Goal: Task Accomplishment & Management: Complete application form

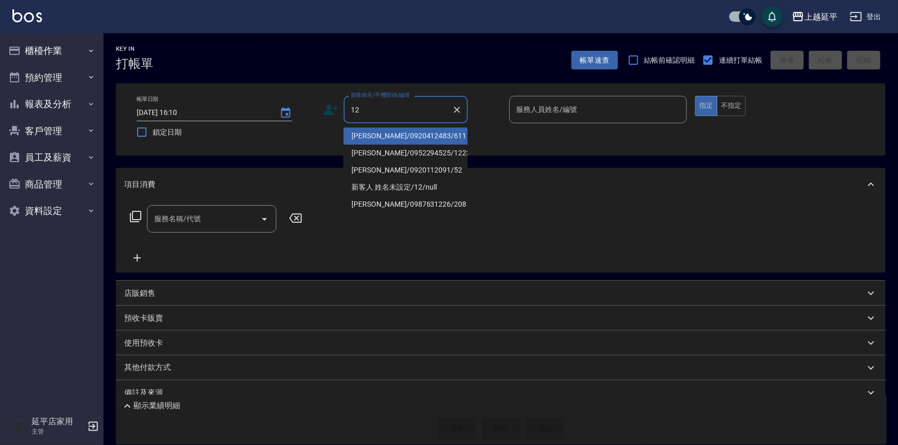
click at [422, 136] on li "[PERSON_NAME]/0920412483/611" at bounding box center [406, 135] width 124 height 17
type input "[PERSON_NAME]/0920412483/611"
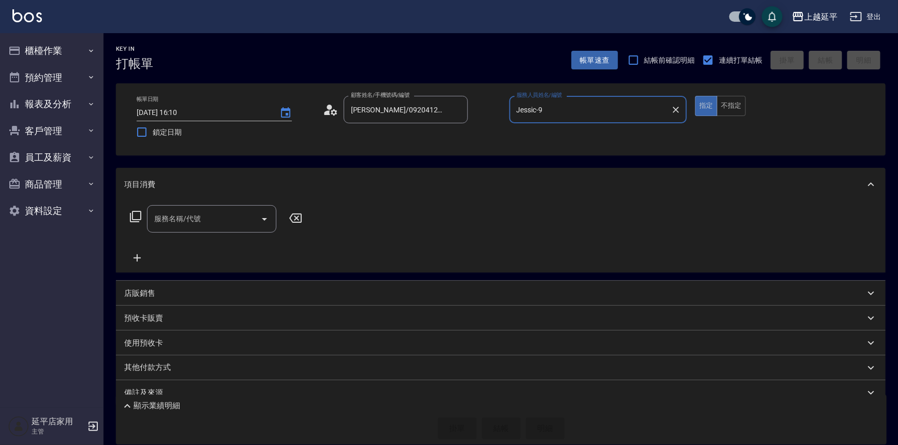
type input "Jessic-9"
click at [680, 111] on icon "Clear" at bounding box center [676, 110] width 10 height 10
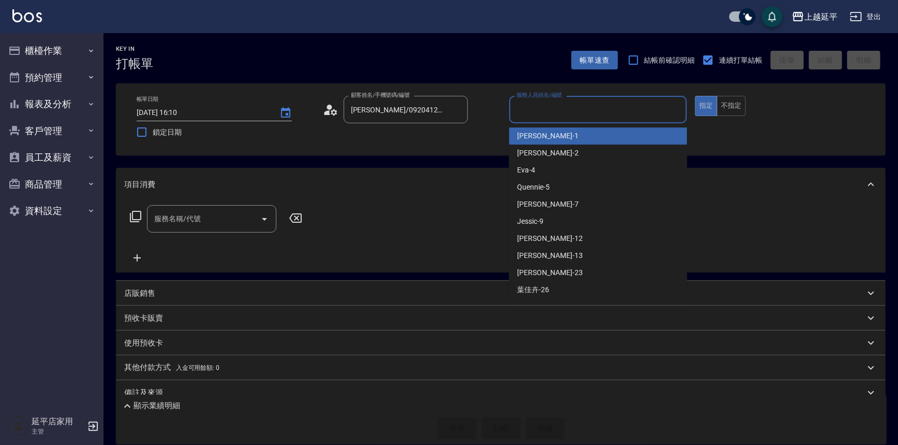
click at [640, 109] on input "服務人員姓名/編號" at bounding box center [598, 109] width 169 height 18
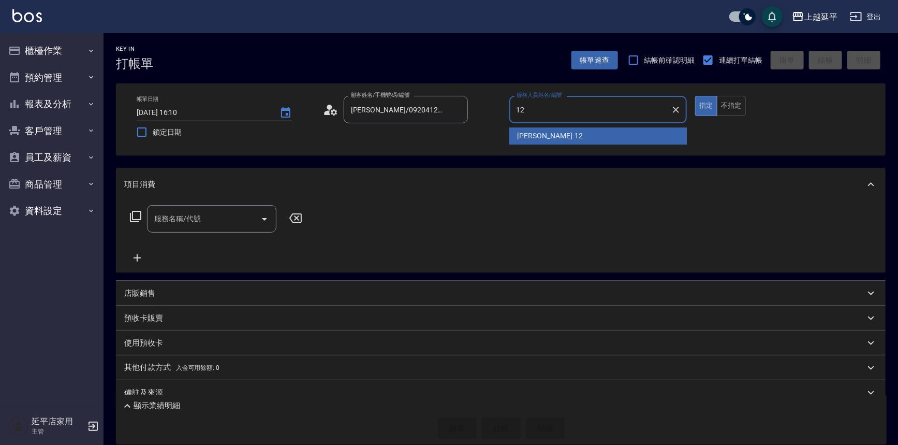
click at [559, 132] on div "[PERSON_NAME] -12" at bounding box center [599, 135] width 178 height 17
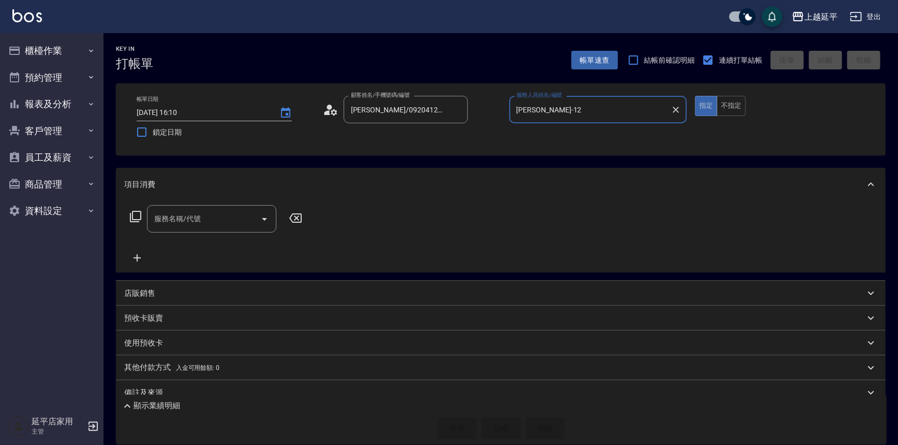
type input "[PERSON_NAME]-12"
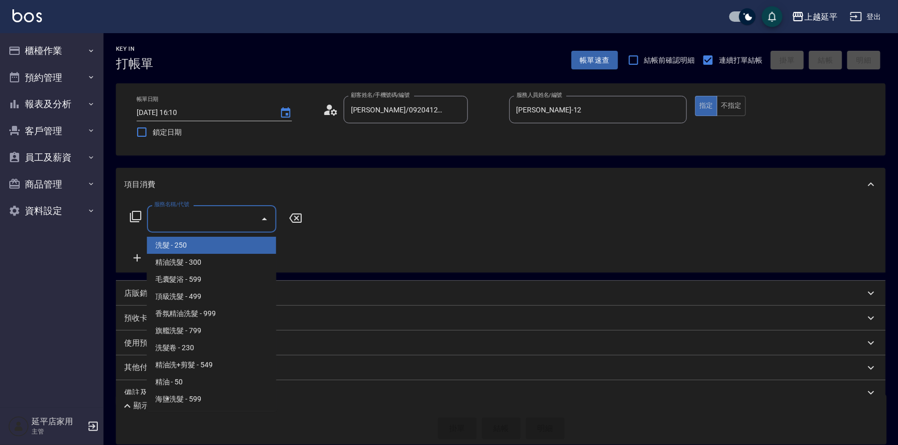
click at [215, 220] on input "服務名稱/代號" at bounding box center [204, 219] width 105 height 18
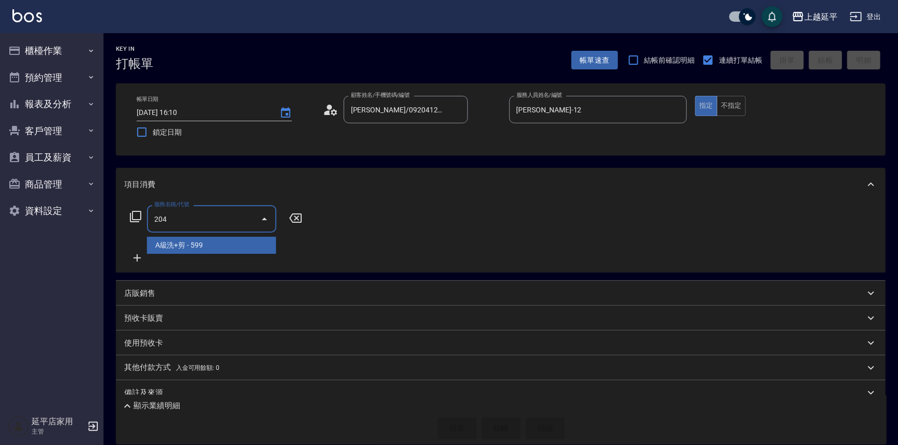
click at [201, 248] on span "A級洗+剪 - 599" at bounding box center [211, 245] width 129 height 17
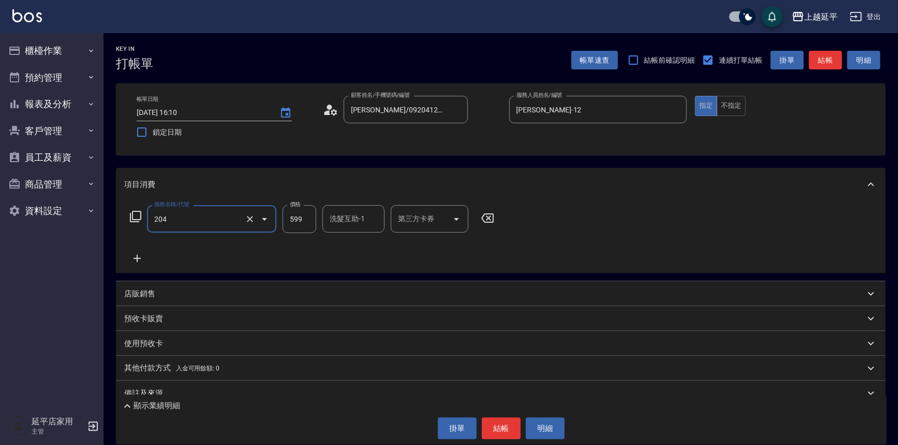
type input "A級洗+剪(204)"
click at [350, 219] on input "洗髮互助-1" at bounding box center [353, 219] width 53 height 18
click at [355, 244] on span "丞宗 -29" at bounding box center [343, 245] width 25 height 11
type input "丞宗-29"
click at [136, 216] on icon at bounding box center [135, 216] width 12 height 12
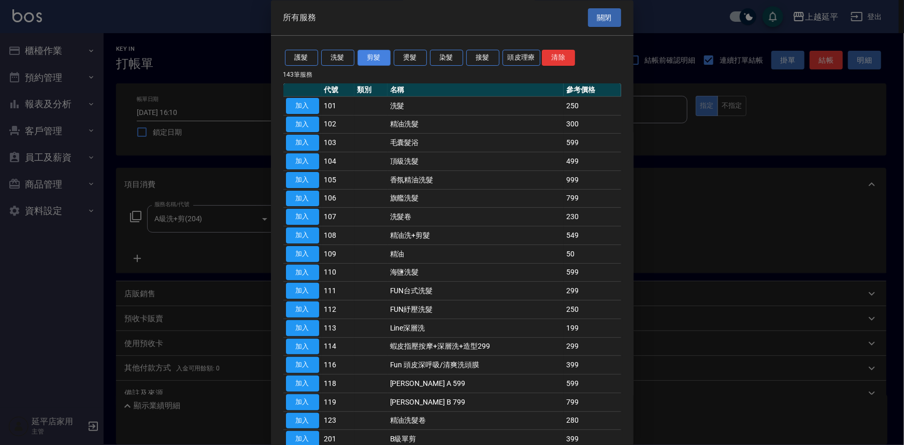
click at [369, 59] on button "剪髮" at bounding box center [373, 58] width 33 height 16
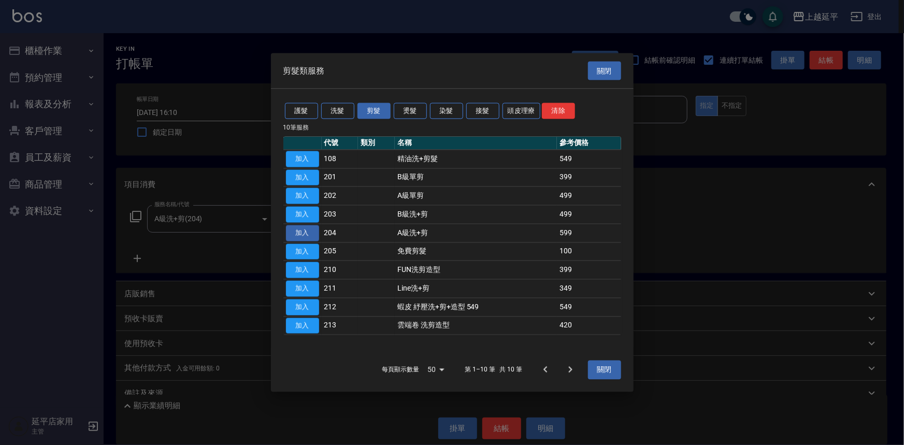
click at [306, 230] on button "加入" at bounding box center [302, 233] width 33 height 16
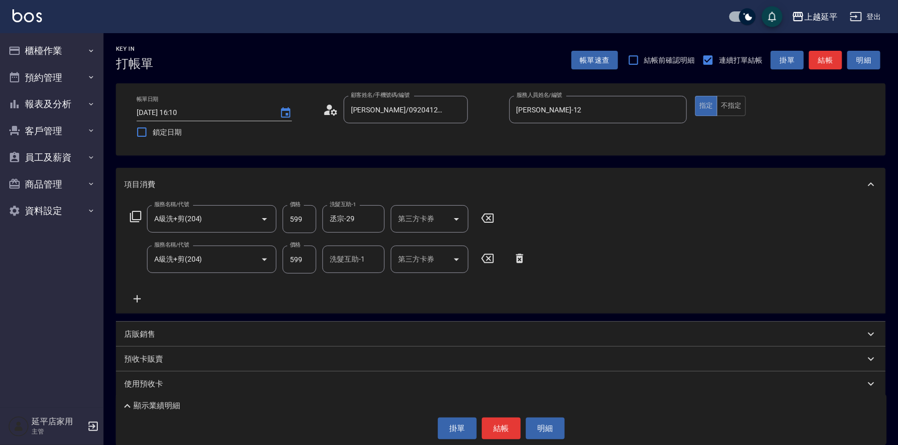
click at [137, 212] on icon at bounding box center [135, 216] width 12 height 12
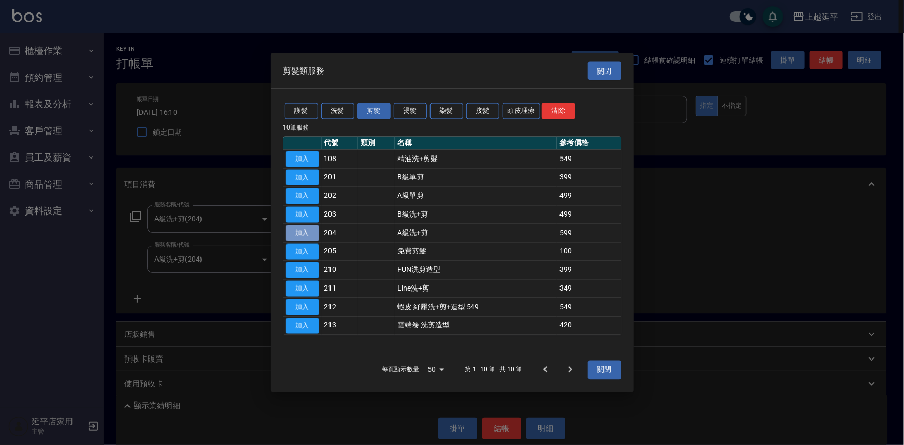
click at [300, 231] on button "加入" at bounding box center [302, 233] width 33 height 16
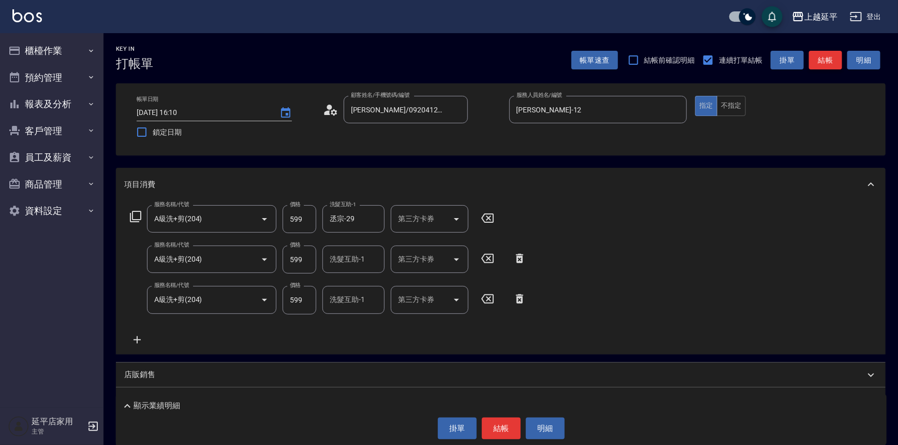
click at [823, 62] on button "結帳" at bounding box center [825, 60] width 33 height 19
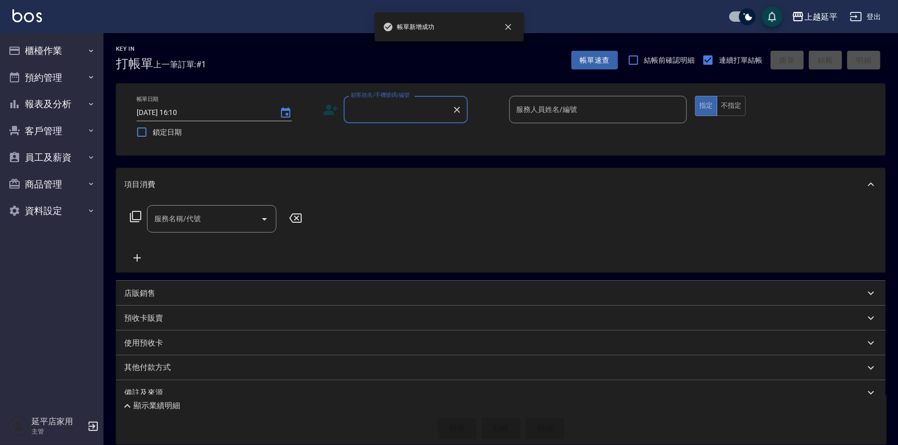
click at [428, 116] on input "顧客姓名/手機號碼/編號" at bounding box center [398, 109] width 99 height 18
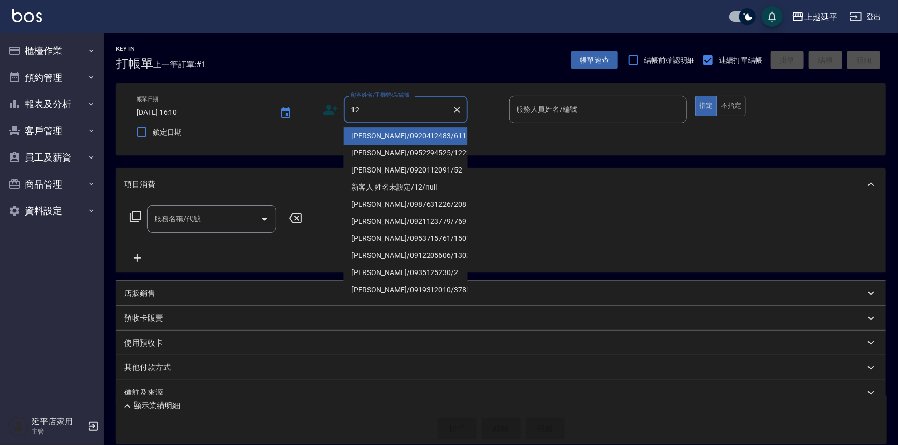
click at [417, 134] on li "[PERSON_NAME]/0920412483/611" at bounding box center [406, 135] width 124 height 17
type input "[PERSON_NAME]/0920412483/611"
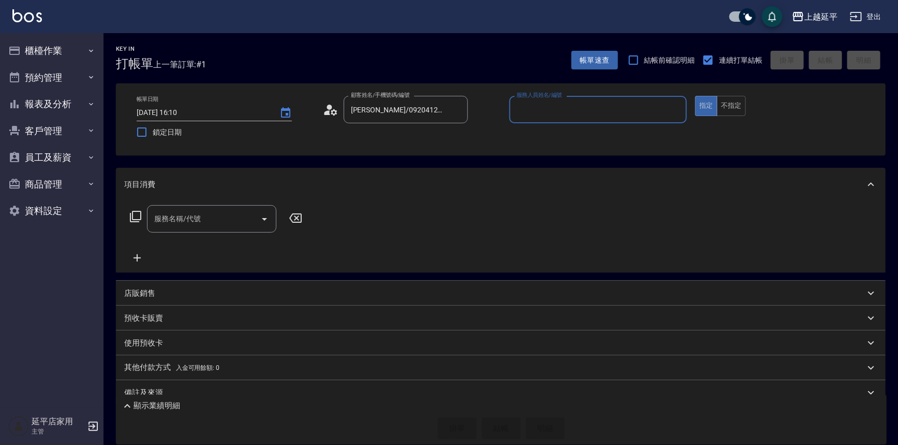
type input "Jessic-9"
click at [675, 106] on icon "Clear" at bounding box center [676, 110] width 10 height 10
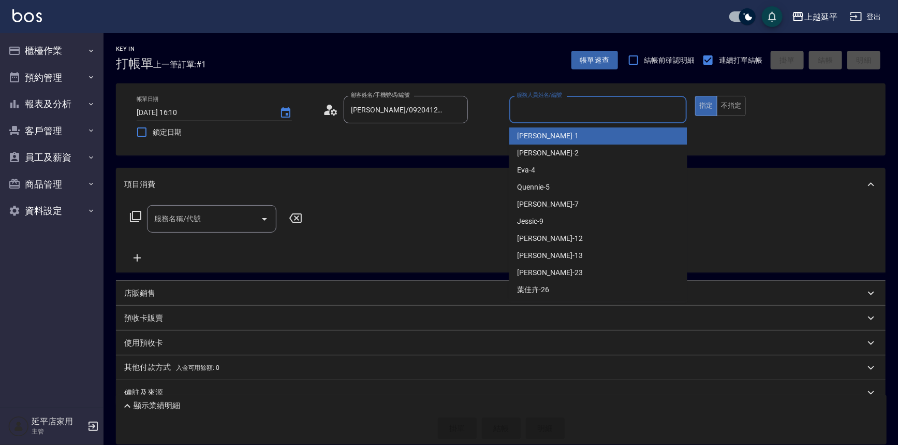
click at [627, 111] on input "服務人員姓名/編號" at bounding box center [598, 109] width 169 height 18
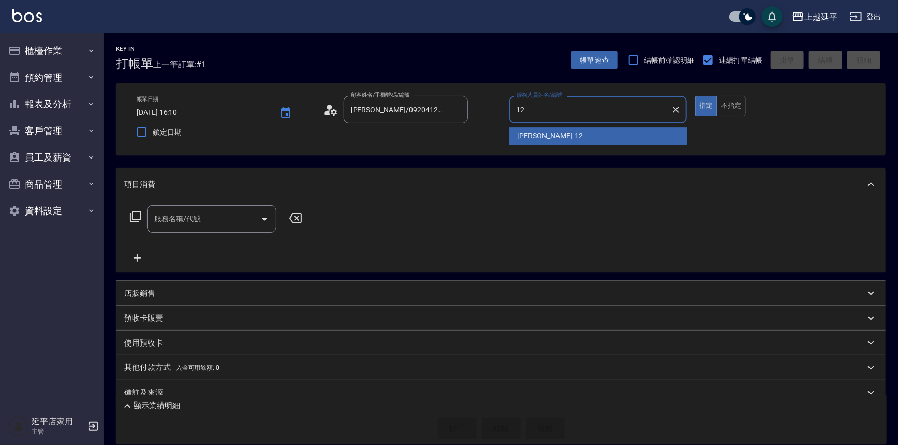
drag, startPoint x: 564, startPoint y: 135, endPoint x: 582, endPoint y: 135, distance: 17.6
click at [565, 135] on div "[PERSON_NAME] -12" at bounding box center [599, 135] width 178 height 17
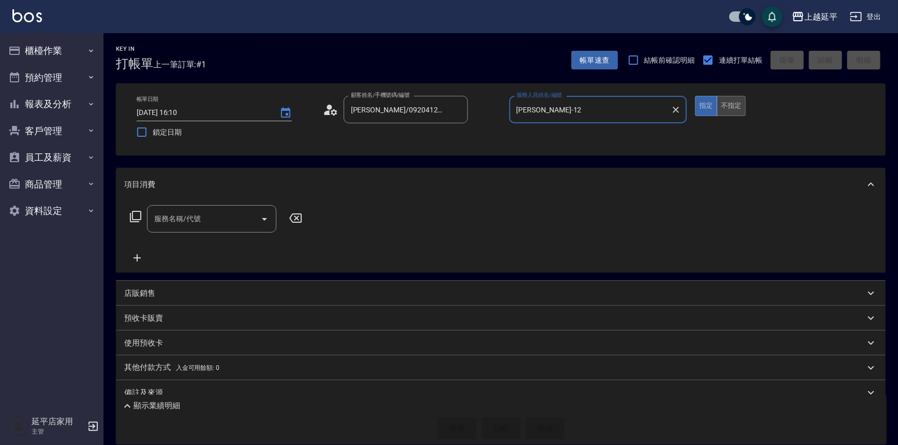
type input "[PERSON_NAME]-12"
click at [740, 104] on button "不指定" at bounding box center [731, 106] width 29 height 20
click at [236, 213] on input "服務名稱/代號" at bounding box center [204, 219] width 105 height 18
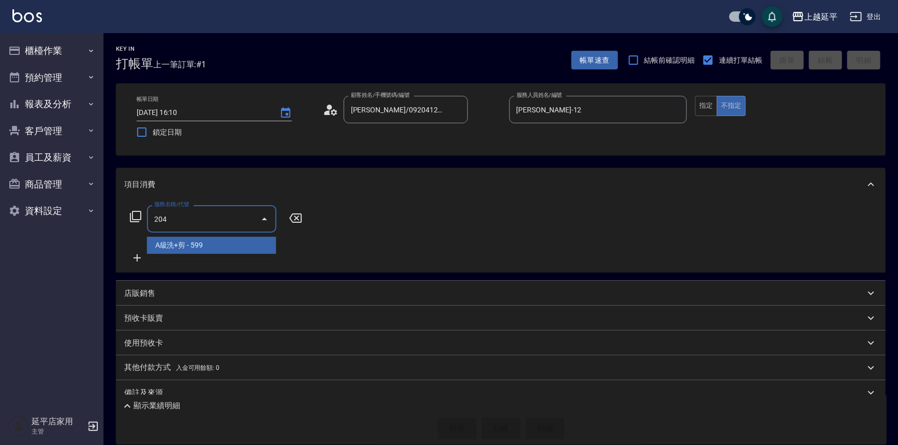
click at [243, 245] on span "A級洗+剪 - 599" at bounding box center [211, 245] width 129 height 17
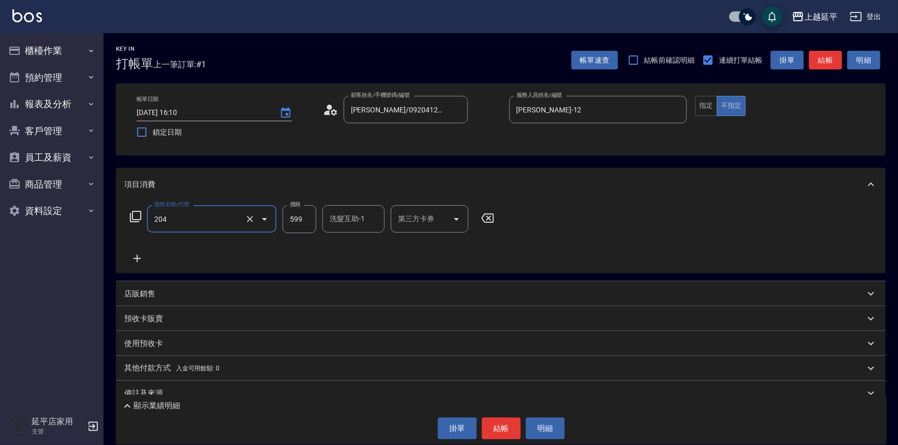
type input "A級洗+剪(204)"
click at [306, 217] on input "599" at bounding box center [300, 219] width 34 height 28
type input "499"
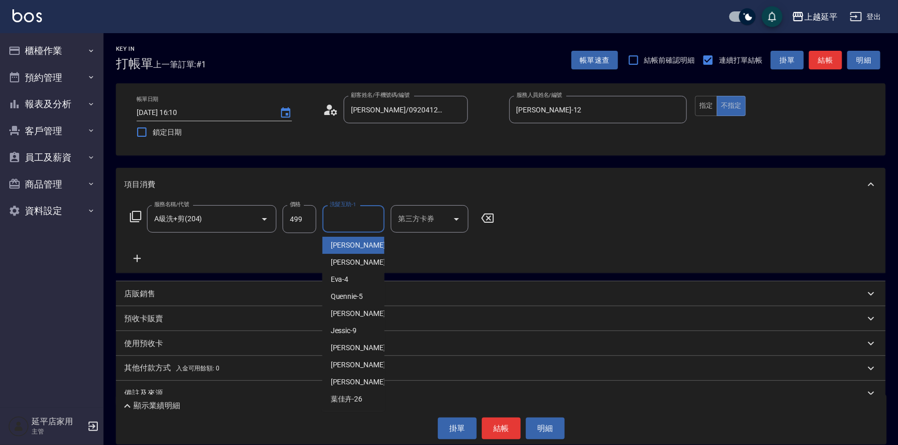
click at [339, 219] on div "洗髮互助-1 洗髮互助-1" at bounding box center [354, 218] width 62 height 27
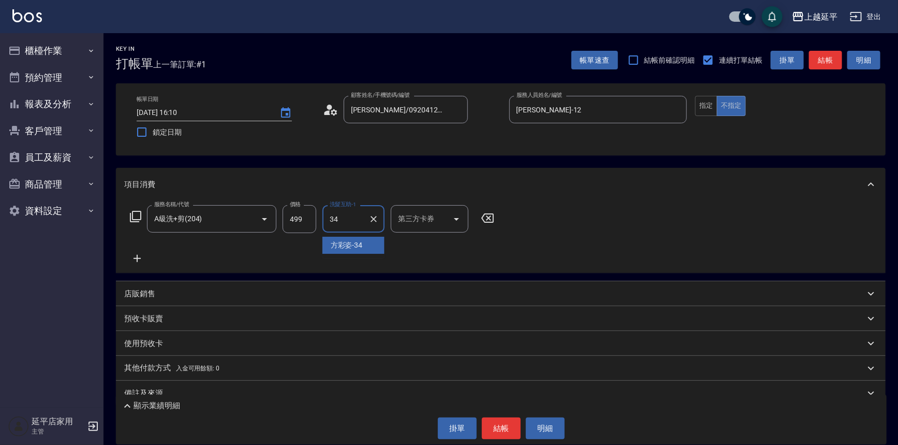
click at [344, 240] on span "[PERSON_NAME]-34" at bounding box center [347, 245] width 32 height 11
type input "[PERSON_NAME]-34"
click at [138, 212] on icon at bounding box center [135, 216] width 12 height 12
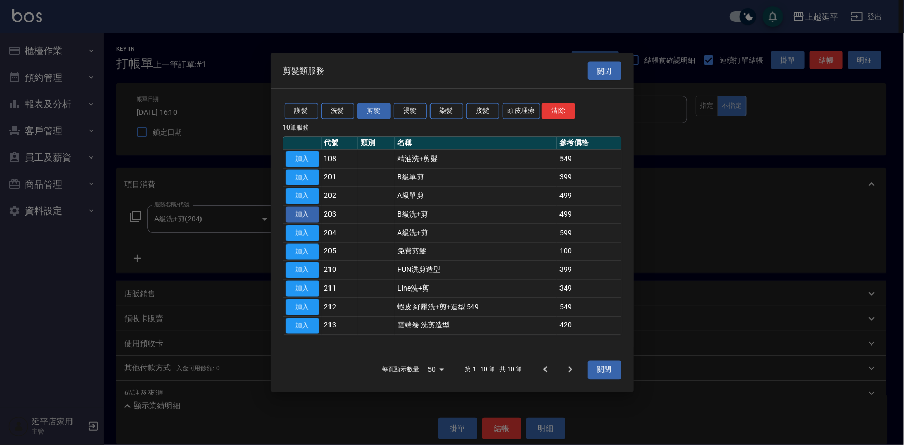
click at [315, 216] on button "加入" at bounding box center [302, 215] width 33 height 16
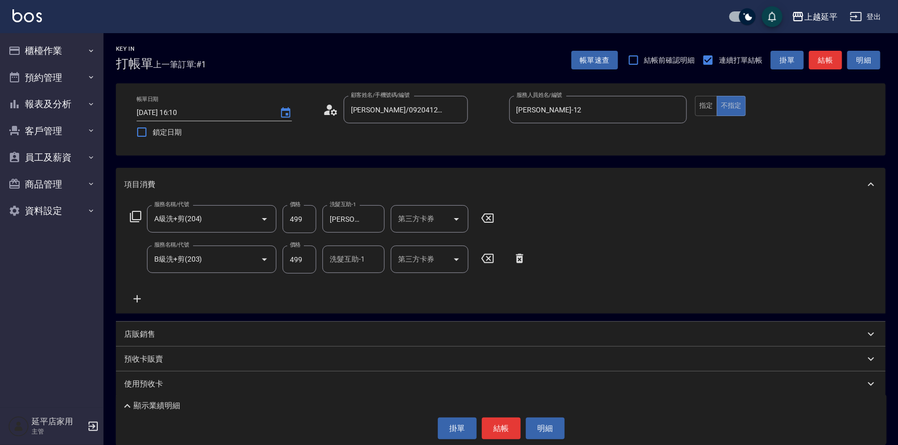
click at [343, 262] on input "洗髮互助-1" at bounding box center [353, 259] width 53 height 18
click at [360, 286] on div "丞宗 -29" at bounding box center [354, 285] width 62 height 17
type input "丞宗-29"
click at [138, 217] on icon at bounding box center [135, 216] width 12 height 12
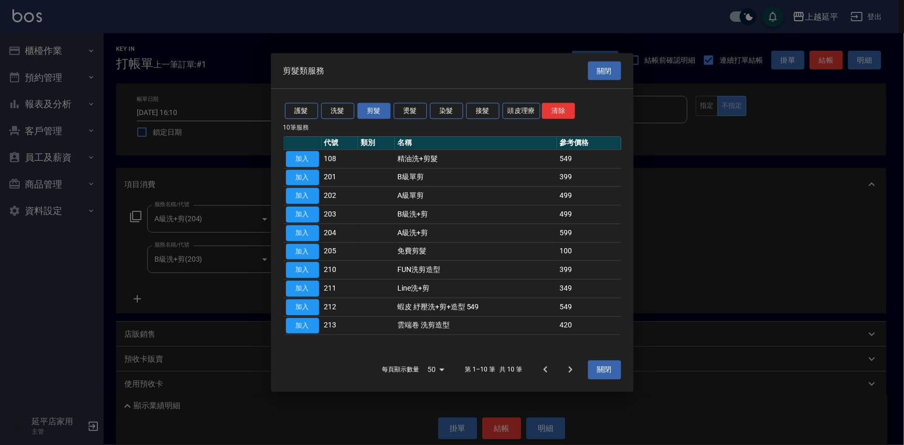
drag, startPoint x: 309, startPoint y: 216, endPoint x: 322, endPoint y: 283, distance: 68.5
click at [309, 215] on button "加入" at bounding box center [302, 215] width 33 height 16
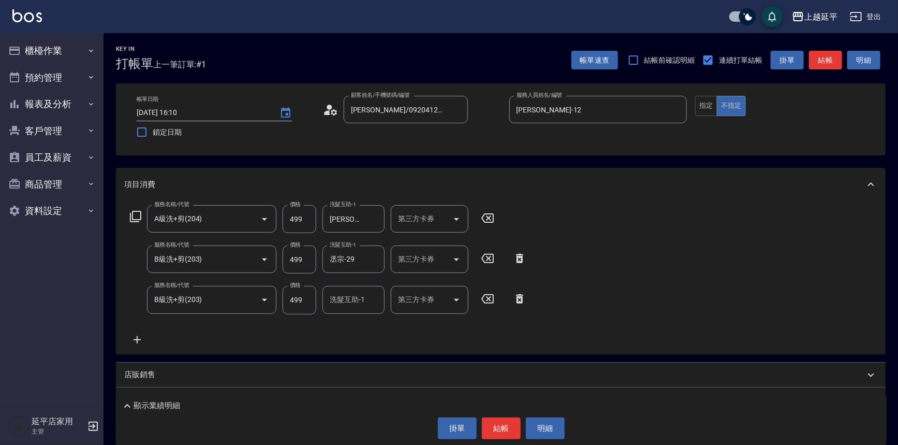
click at [354, 302] on input "洗髮互助-1" at bounding box center [353, 300] width 53 height 18
click at [361, 324] on span "[PERSON_NAME]-34" at bounding box center [347, 326] width 32 height 11
type input "[PERSON_NAME]-34"
click at [488, 297] on icon at bounding box center [488, 299] width 26 height 12
click at [246, 296] on input "服務名稱/代號" at bounding box center [204, 300] width 105 height 18
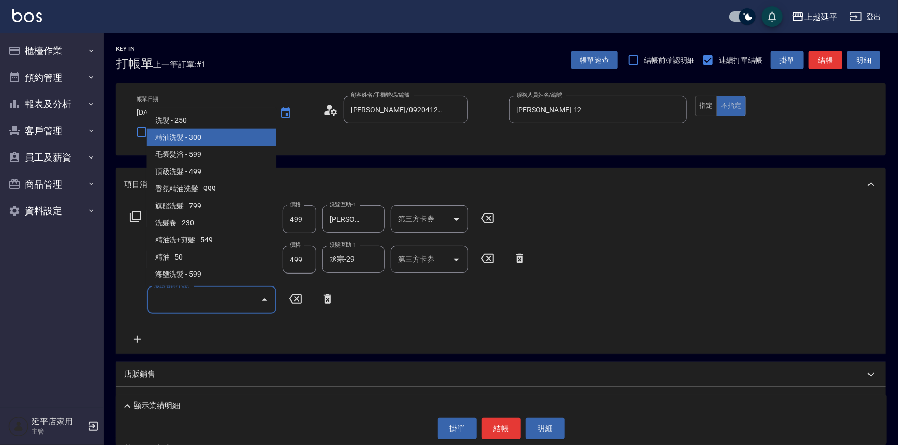
click at [184, 135] on span "精油洗髮 - 300" at bounding box center [211, 137] width 129 height 17
type input "精油洗髮(102)"
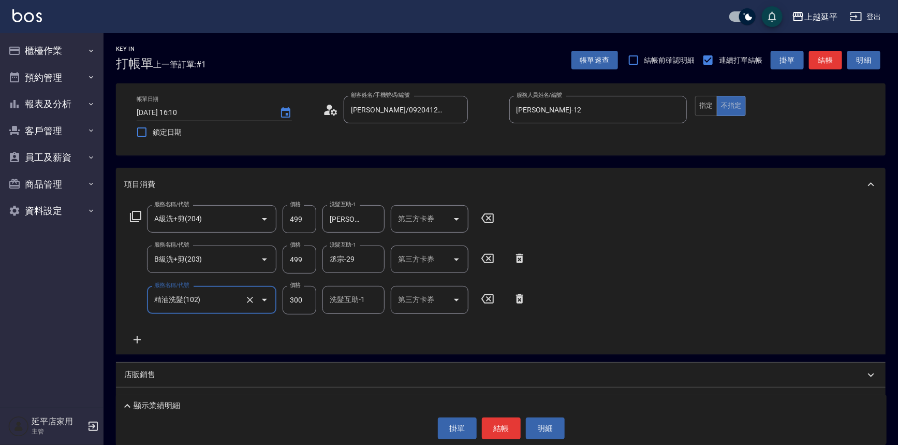
click at [350, 299] on div "洗髮互助-1 洗髮互助-1" at bounding box center [354, 299] width 62 height 27
click at [356, 327] on span "[PERSON_NAME]-34" at bounding box center [347, 326] width 32 height 11
type input "[PERSON_NAME]-34"
click at [503, 427] on button "結帳" at bounding box center [501, 428] width 39 height 22
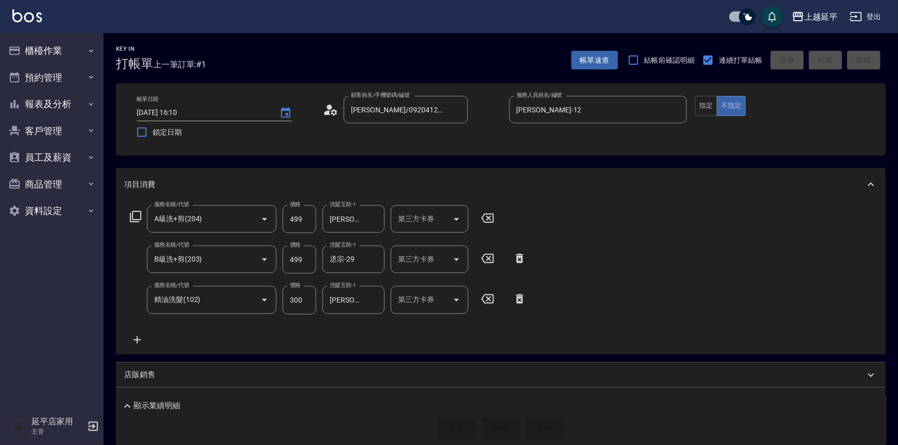
type input "[DATE] 16:11"
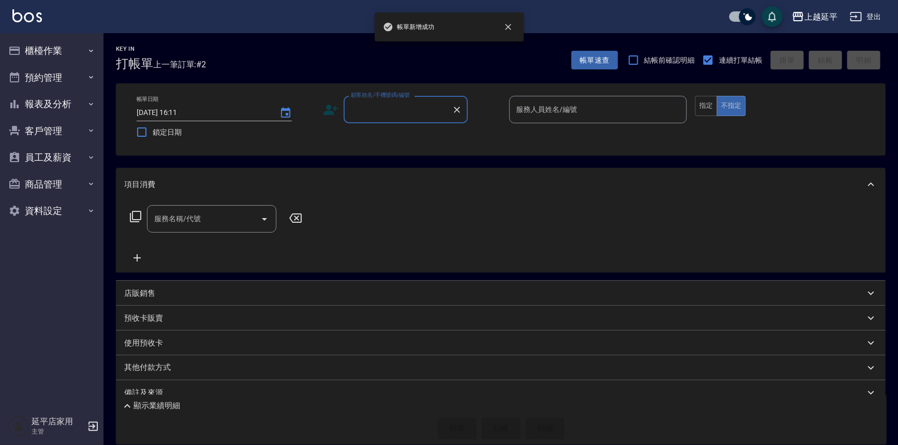
click at [415, 115] on input "顧客姓名/手機號碼/編號" at bounding box center [398, 109] width 99 height 18
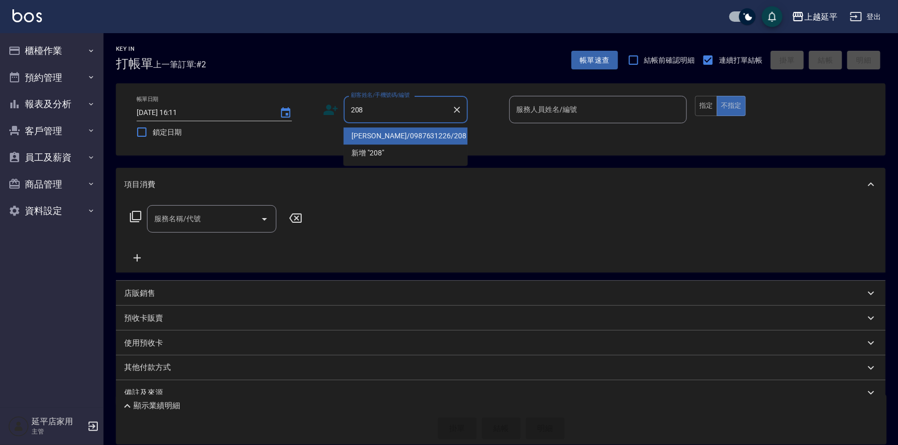
click at [423, 137] on li "[PERSON_NAME]/0987631226/208" at bounding box center [406, 135] width 124 height 17
type input "[PERSON_NAME]/0987631226/208"
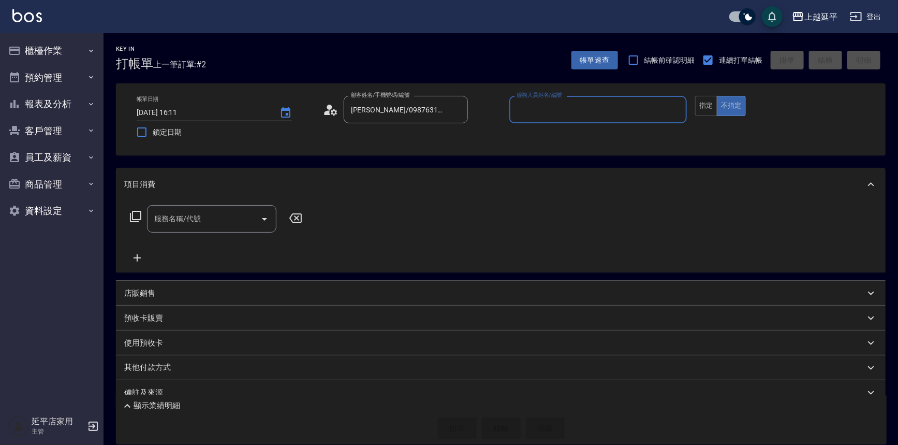
type input "[PERSON_NAME]-12"
click at [702, 109] on button "指定" at bounding box center [706, 106] width 22 height 20
click at [190, 221] on input "服務名稱/代號" at bounding box center [204, 219] width 105 height 18
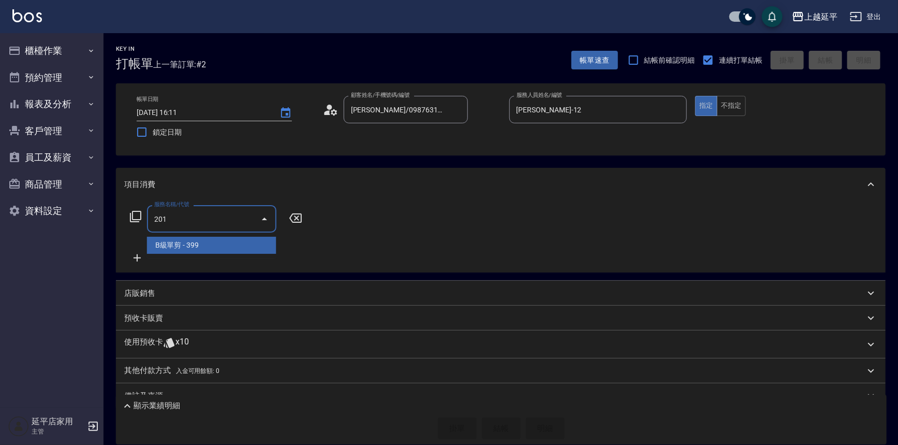
click at [195, 244] on span "B級單剪 - 399" at bounding box center [211, 245] width 129 height 17
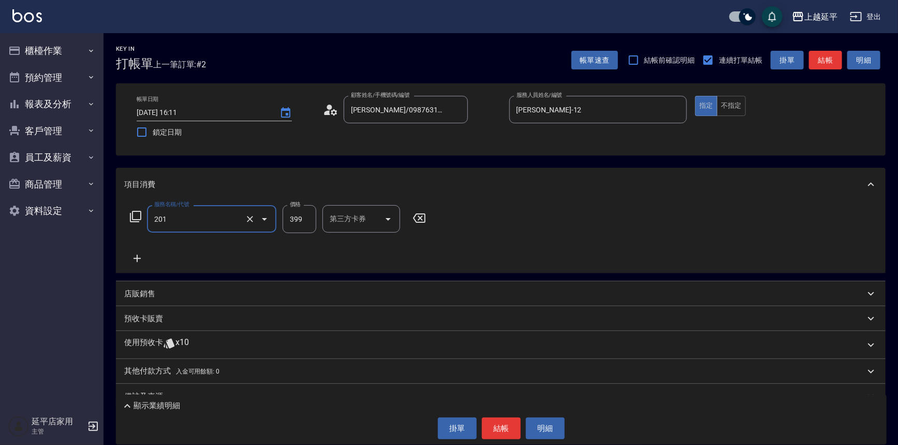
type input "B級單剪(201)"
type input "499"
click at [136, 215] on icon at bounding box center [135, 216] width 12 height 12
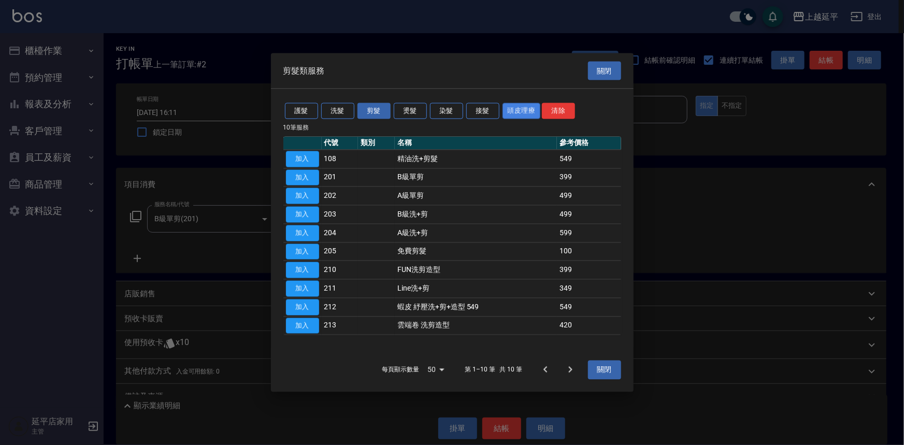
click at [519, 118] on button "頭皮理療" at bounding box center [521, 111] width 38 height 16
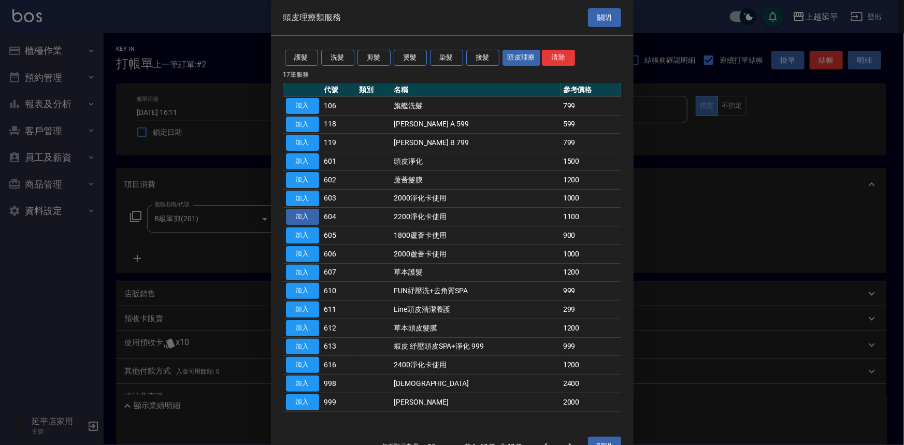
click at [302, 215] on button "加入" at bounding box center [302, 217] width 33 height 16
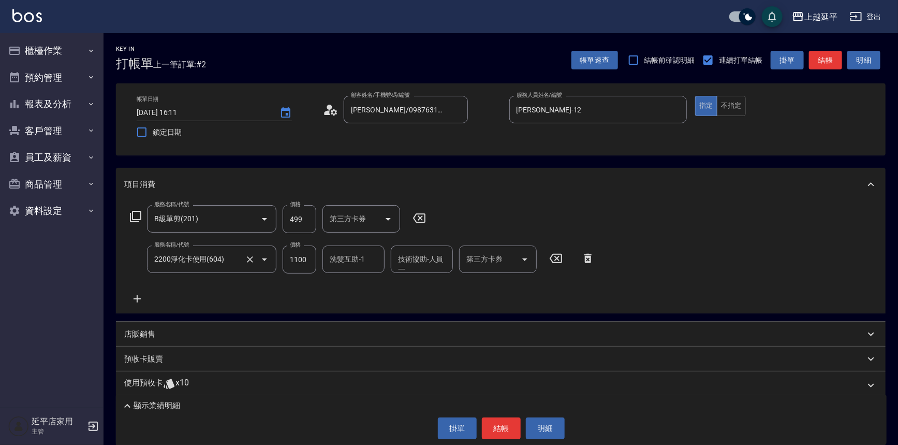
click at [249, 257] on icon "Clear" at bounding box center [250, 259] width 10 height 10
click at [133, 218] on icon at bounding box center [135, 216] width 12 height 12
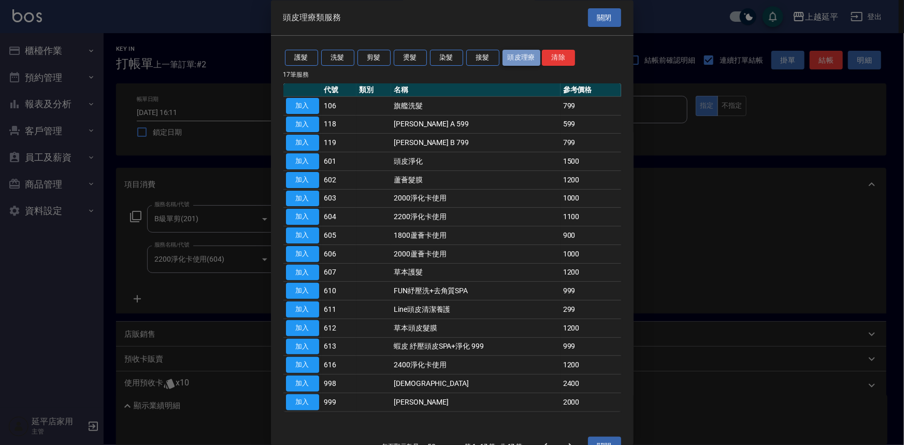
click at [518, 59] on button "頭皮理療" at bounding box center [521, 58] width 38 height 16
click at [308, 362] on button "加入" at bounding box center [302, 365] width 33 height 16
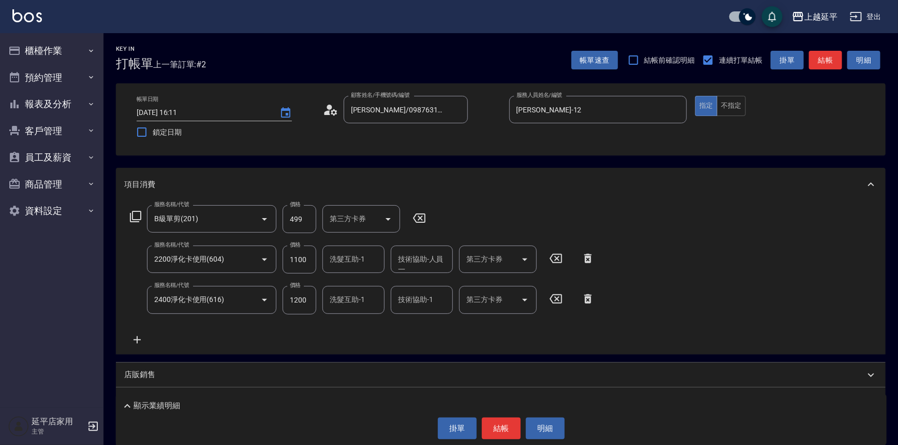
click at [588, 259] on icon at bounding box center [588, 258] width 26 height 12
type input "2400淨化卡使用(616)"
type input "1200"
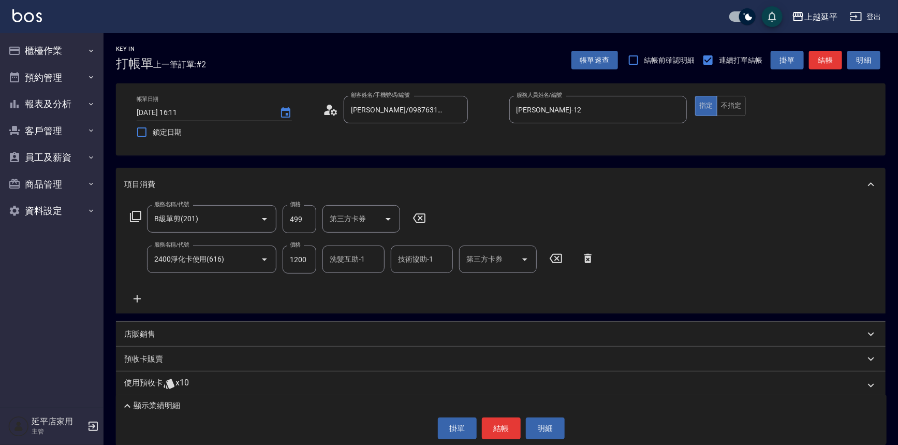
click at [135, 215] on icon at bounding box center [135, 216] width 12 height 12
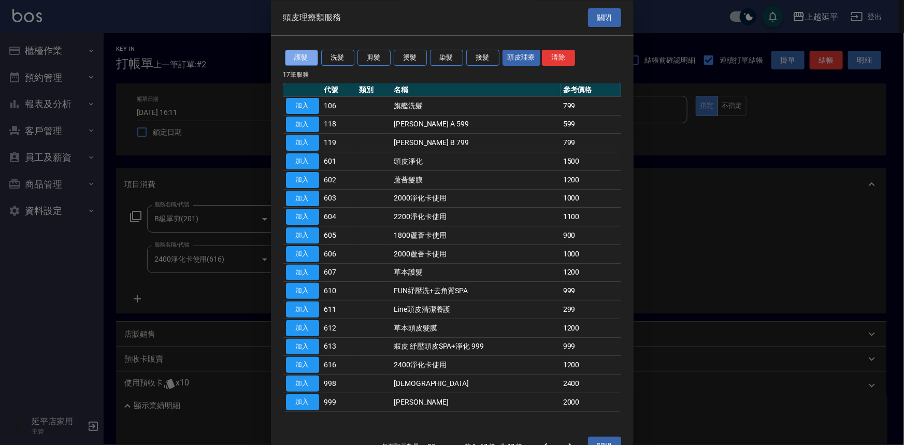
click at [302, 60] on button "護髮" at bounding box center [301, 58] width 33 height 16
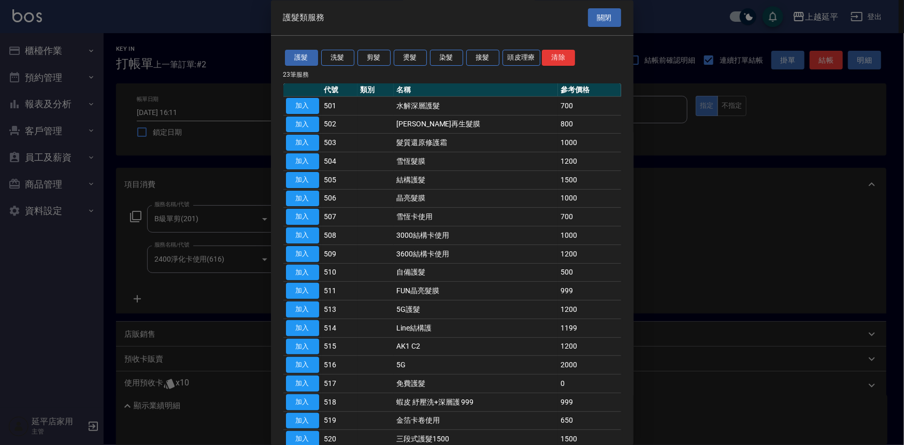
click at [305, 250] on button "加入" at bounding box center [302, 254] width 33 height 16
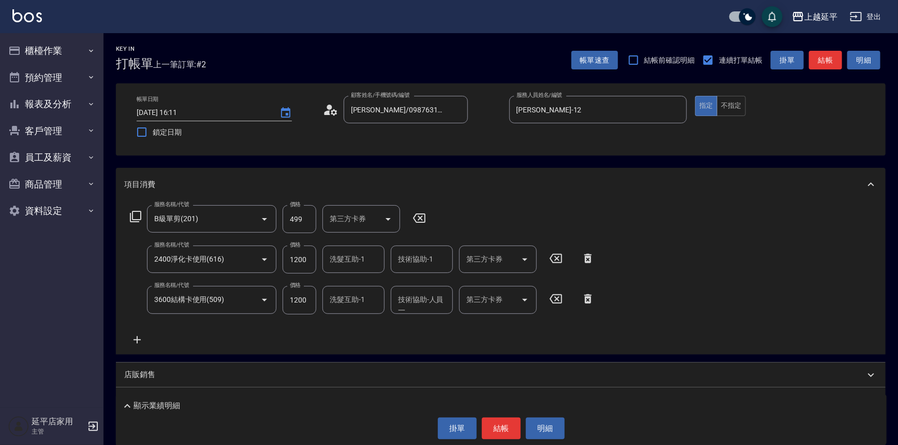
click at [481, 255] on div "第三方卡券 第三方卡券" at bounding box center [498, 258] width 78 height 27
click at [496, 284] on span "舊有卡券" at bounding box center [498, 285] width 78 height 17
type input "舊有卡券"
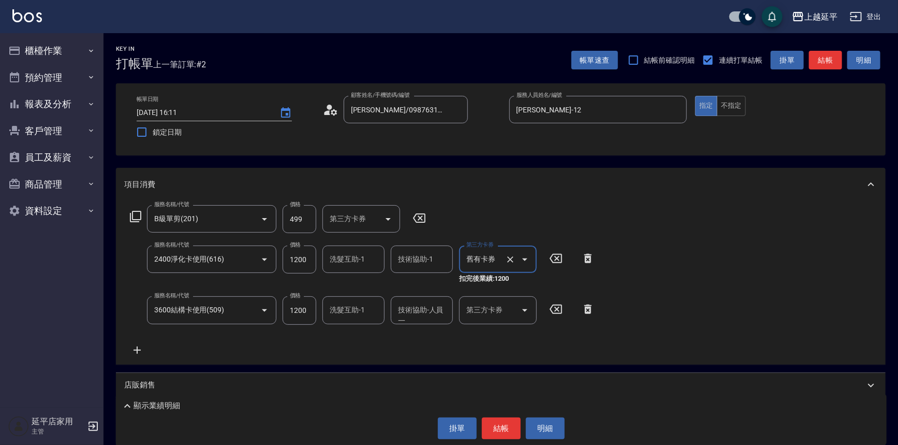
drag, startPoint x: 496, startPoint y: 312, endPoint x: 498, endPoint y: 320, distance: 7.9
click at [497, 312] on input "第三方卡券" at bounding box center [490, 310] width 53 height 18
click at [498, 337] on span "舊有卡券" at bounding box center [498, 336] width 78 height 17
type input "舊有卡券"
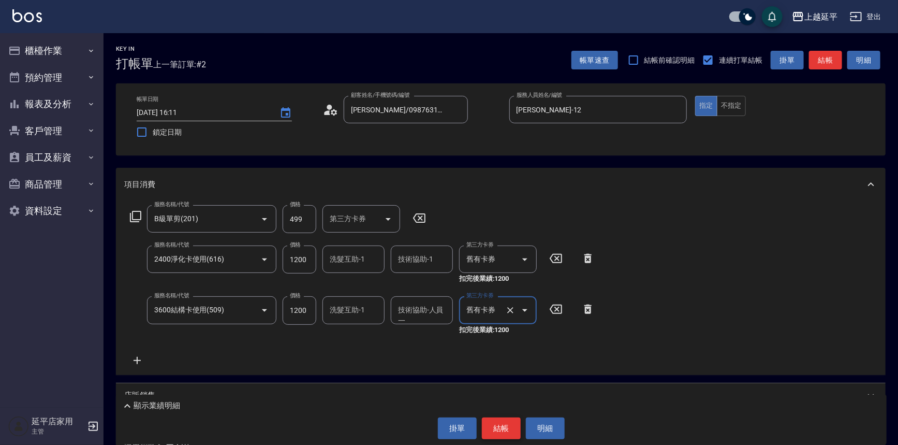
click at [500, 423] on button "結帳" at bounding box center [501, 428] width 39 height 22
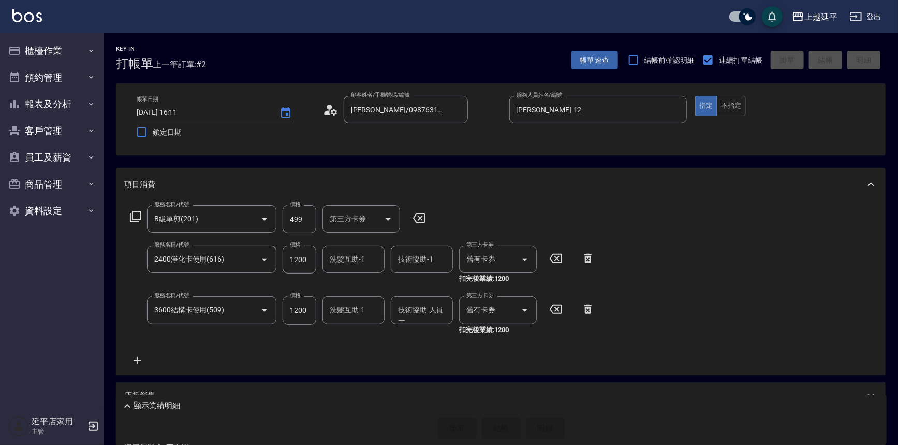
type input "[DATE] 16:12"
